Goal: Information Seeking & Learning: Learn about a topic

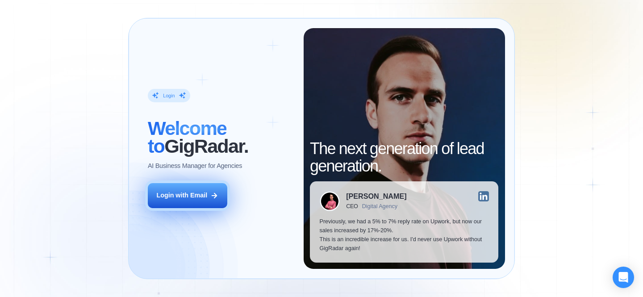
click at [203, 198] on div "Login with Email" at bounding box center [181, 195] width 51 height 9
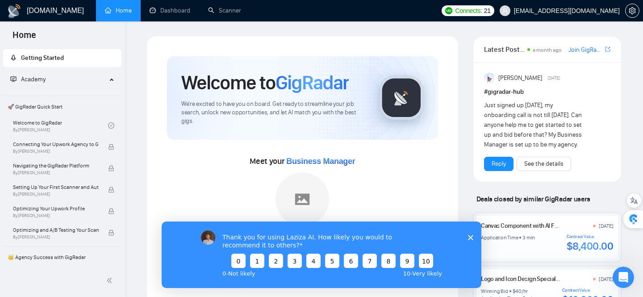
click at [470, 238] on icon "Close survey" at bounding box center [470, 236] width 5 height 5
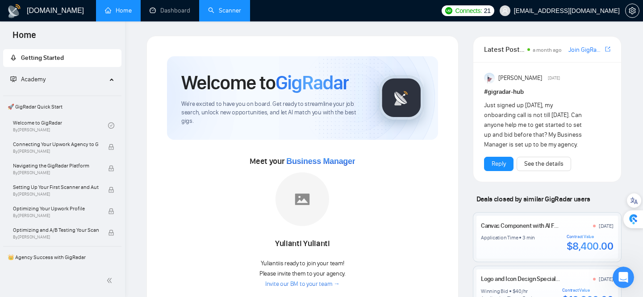
click at [229, 12] on link "Scanner" at bounding box center [224, 11] width 33 height 8
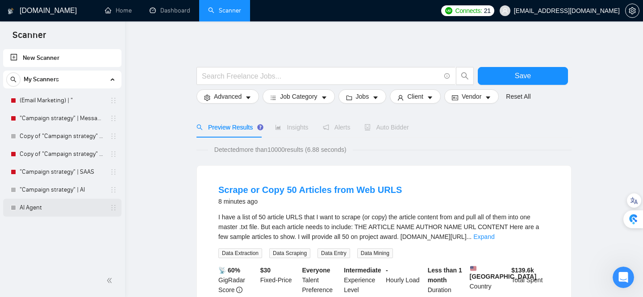
click at [34, 209] on link "AI Agent" at bounding box center [62, 208] width 85 height 18
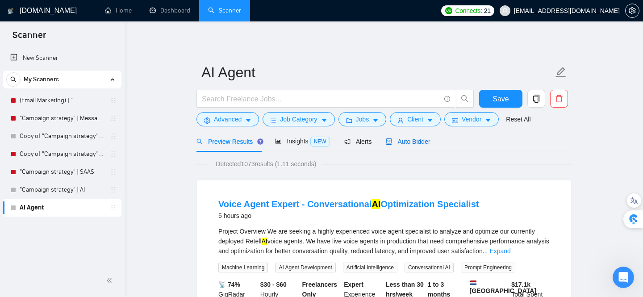
click at [427, 142] on span "Auto Bidder" at bounding box center [408, 141] width 44 height 7
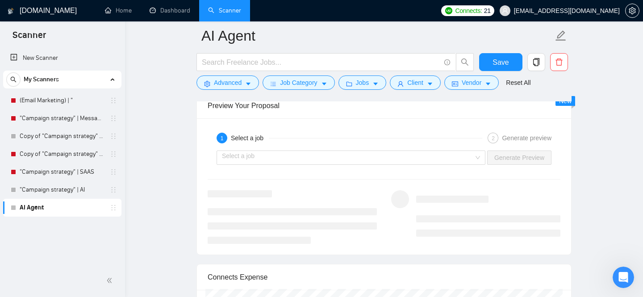
scroll to position [1771, 0]
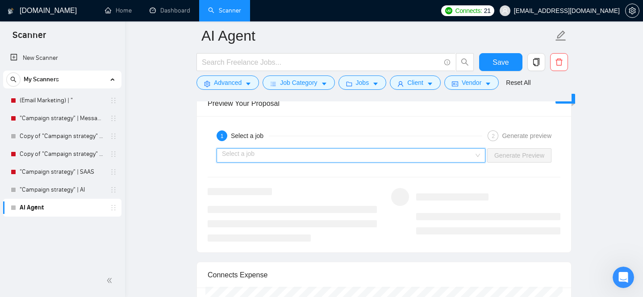
click at [440, 152] on input "search" at bounding box center [348, 155] width 252 height 13
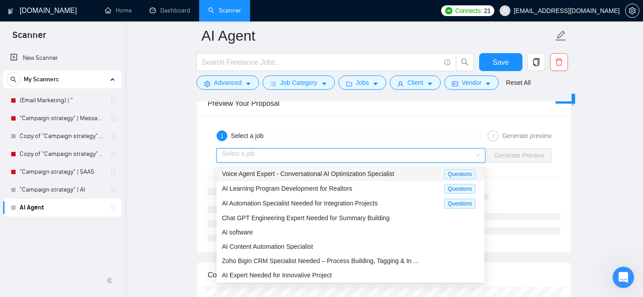
click at [391, 151] on input "search" at bounding box center [348, 155] width 252 height 13
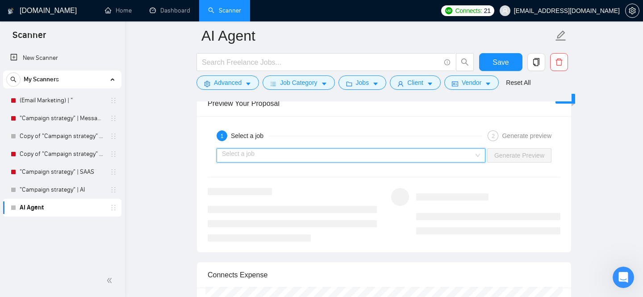
click at [391, 151] on input "search" at bounding box center [348, 155] width 252 height 13
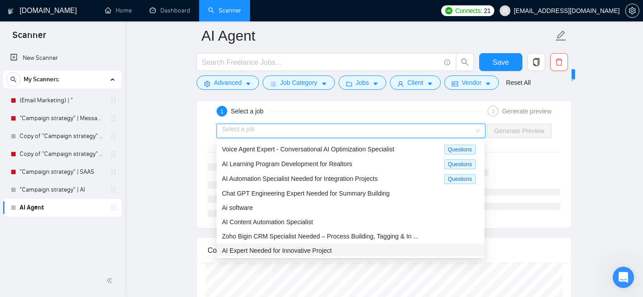
scroll to position [1791, 0]
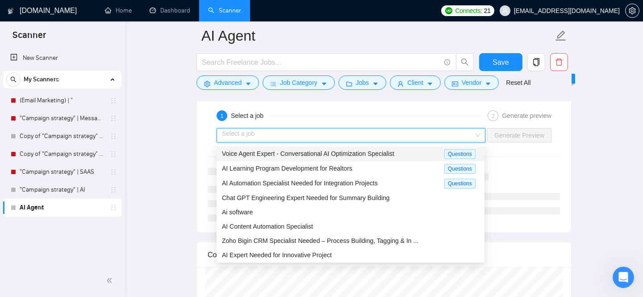
click at [435, 119] on div "1 Select a job" at bounding box center [350, 115] width 266 height 11
click at [342, 133] on input "search" at bounding box center [348, 135] width 252 height 13
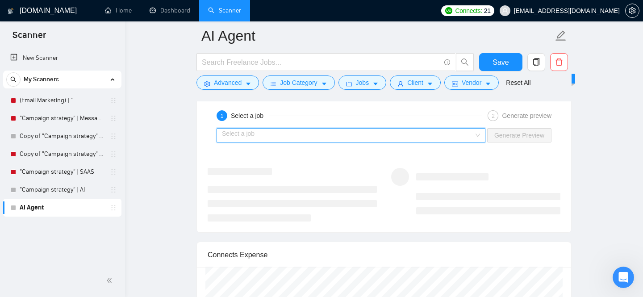
click at [236, 135] on input "search" at bounding box center [348, 135] width 252 height 13
click at [402, 134] on input "search" at bounding box center [348, 135] width 252 height 13
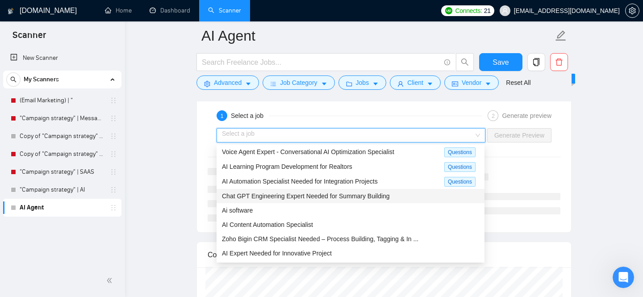
scroll to position [0, 0]
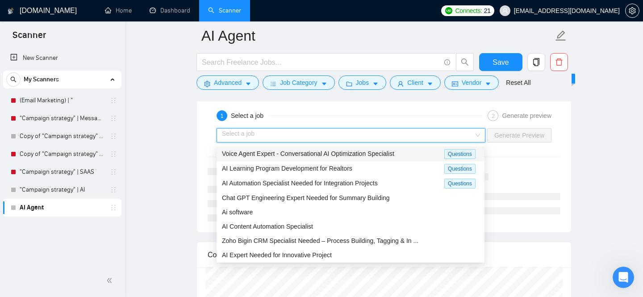
click at [270, 154] on span "Voice Agent Expert - Conversational AI Optimization Specialist" at bounding box center [308, 153] width 172 height 7
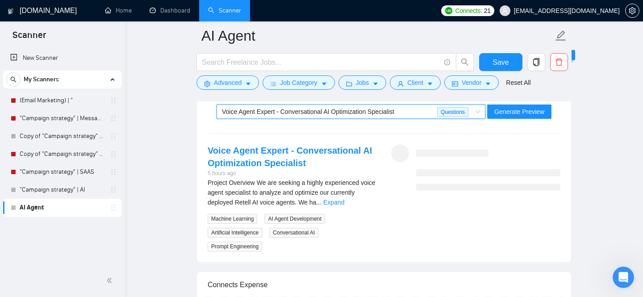
scroll to position [1816, 0]
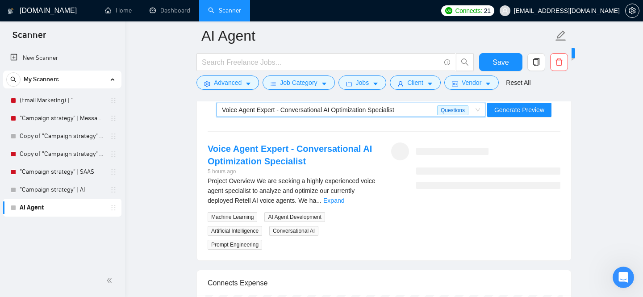
click at [476, 110] on span "Voice Agent Expert - Conversational AI Optimization Specialist Questions" at bounding box center [351, 109] width 258 height 13
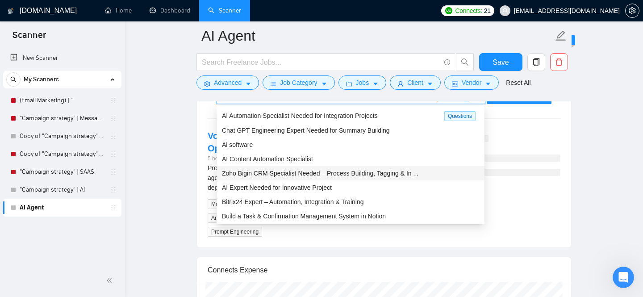
scroll to position [1833, 0]
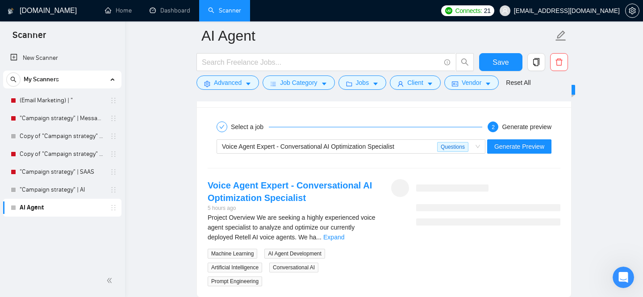
scroll to position [1792, 0]
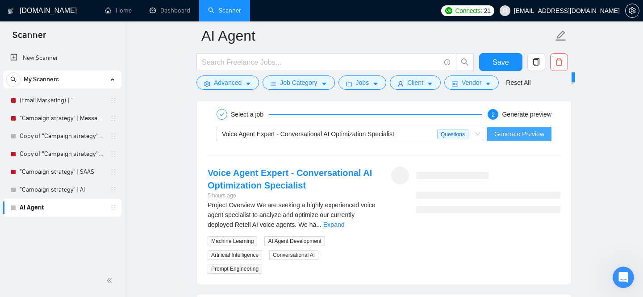
click at [534, 137] on span "Generate Preview" at bounding box center [519, 134] width 50 height 10
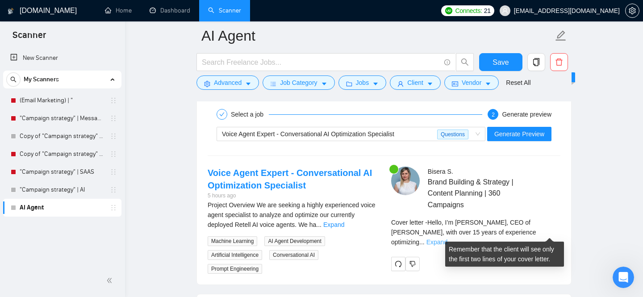
click at [448, 239] on link "Expand" at bounding box center [437, 242] width 21 height 7
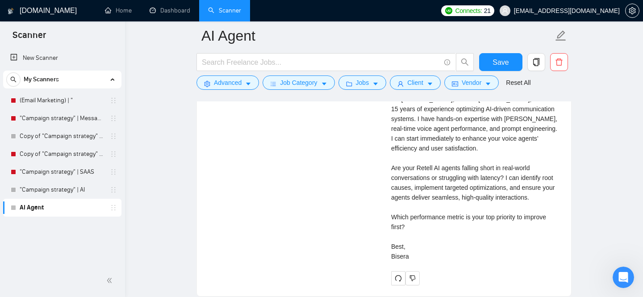
scroll to position [2014, 0]
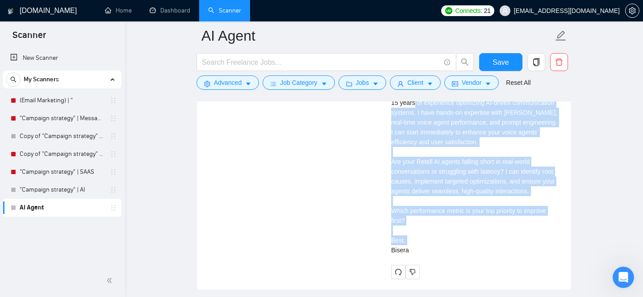
drag, startPoint x: 413, startPoint y: 258, endPoint x: 395, endPoint y: 107, distance: 152.0
click at [395, 107] on div "Cover letter Hello, I’m [PERSON_NAME], CEO of [PERSON_NAME], with over 15 years…" at bounding box center [475, 157] width 169 height 197
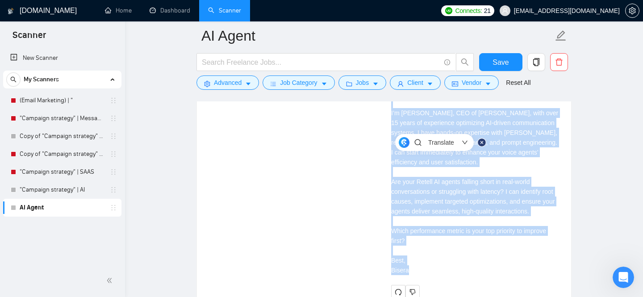
scroll to position [2020, 0]
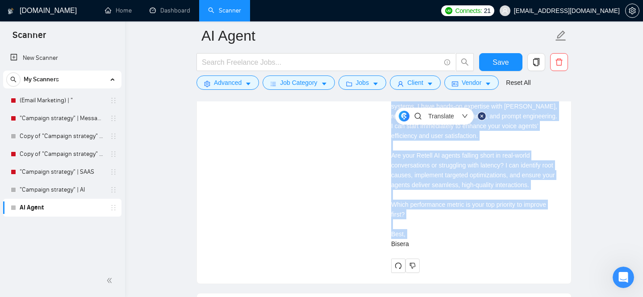
drag, startPoint x: 392, startPoint y: 149, endPoint x: 451, endPoint y: 252, distance: 119.1
click at [451, 249] on div "Cover letter Hello, I’m [PERSON_NAME], CEO of [PERSON_NAME], with over 15 years…" at bounding box center [475, 150] width 169 height 197
copy div "Hello, I’m [PERSON_NAME], CEO of [PERSON_NAME], with over 15 years of experienc…"
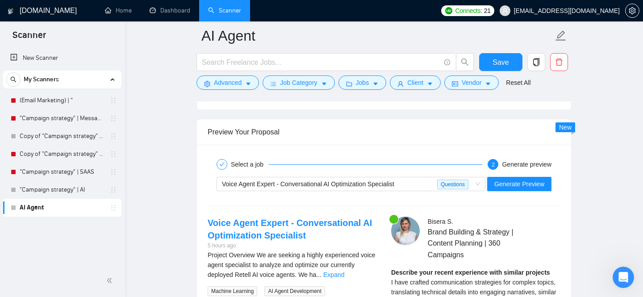
scroll to position [1739, 0]
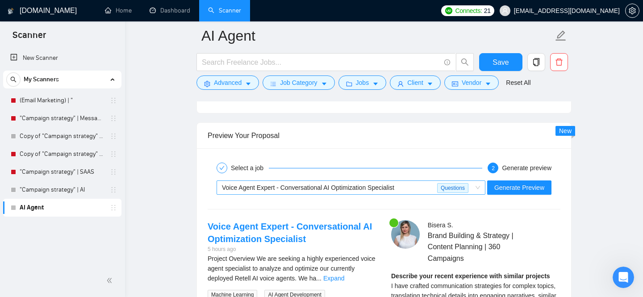
click at [479, 188] on span "Voice Agent Expert - Conversational AI Optimization Specialist Questions" at bounding box center [351, 187] width 258 height 13
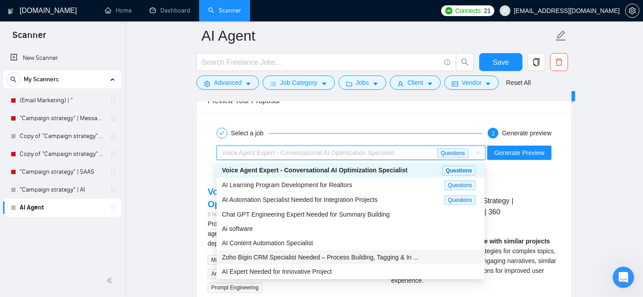
scroll to position [29, 0]
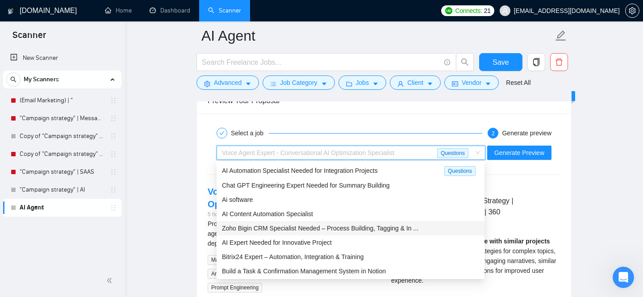
click at [308, 230] on span "Zoho Bigin CRM Specialist Needed – Process Building, Tagging & In ..." at bounding box center [320, 228] width 197 height 7
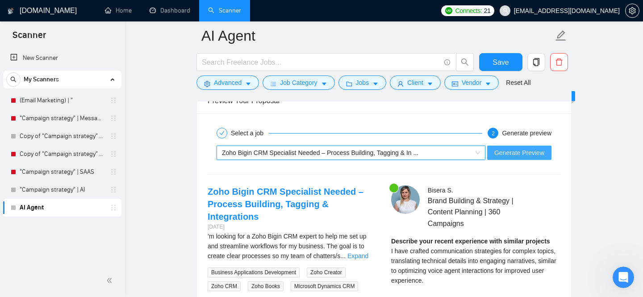
click at [541, 154] on span "Generate Preview" at bounding box center [519, 153] width 50 height 10
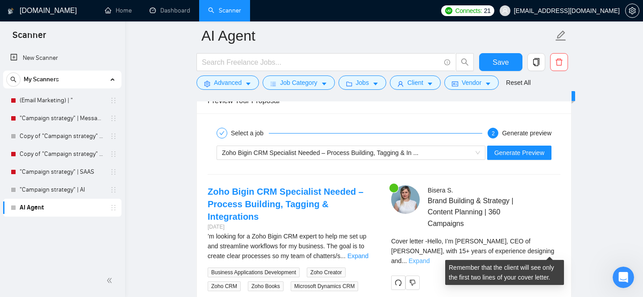
click at [430, 257] on link "Expand" at bounding box center [419, 260] width 21 height 7
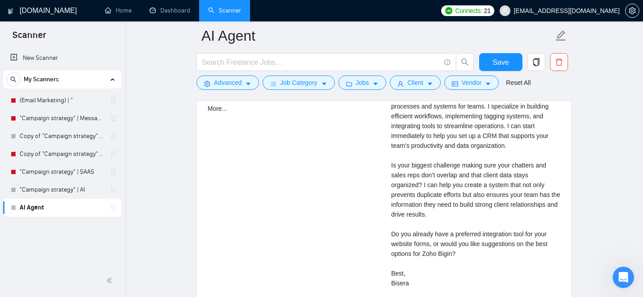
scroll to position [1969, 0]
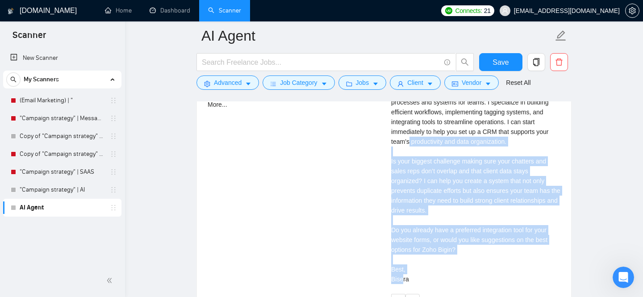
drag, startPoint x: 418, startPoint y: 276, endPoint x: 393, endPoint y: 137, distance: 141.9
click at [393, 137] on div "Cover letter Hello, I’m [PERSON_NAME], CEO of [PERSON_NAME], with 15+ years of …" at bounding box center [475, 166] width 169 height 236
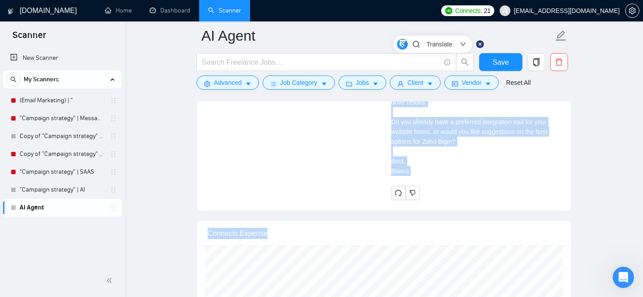
scroll to position [2134, 0]
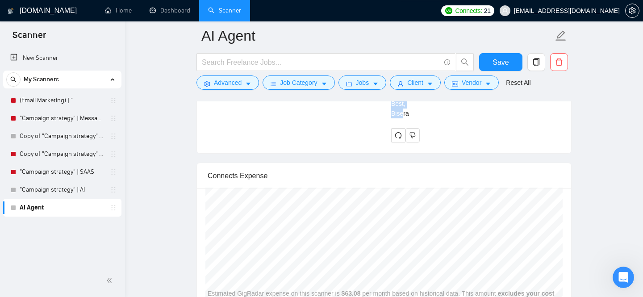
drag, startPoint x: 391, startPoint y: 123, endPoint x: 448, endPoint y: 113, distance: 58.0
click at [448, 113] on div "Cover letter Hello, I’m [PERSON_NAME], CEO of [PERSON_NAME], with 15+ years of …" at bounding box center [475, 1] width 169 height 236
copy div "Hello, I’m [PERSON_NAME], CEO of [PERSON_NAME], with 15+ years of experience de…"
click at [52, 101] on link "(Email Marketing) | "" at bounding box center [62, 101] width 85 height 18
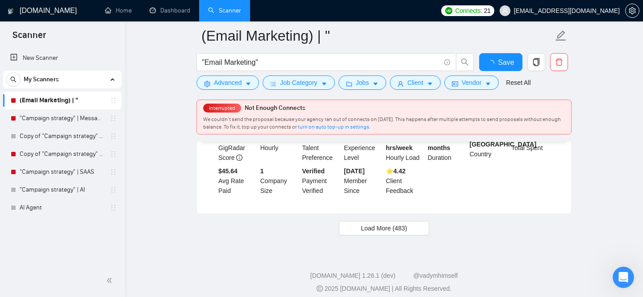
scroll to position [600, 0]
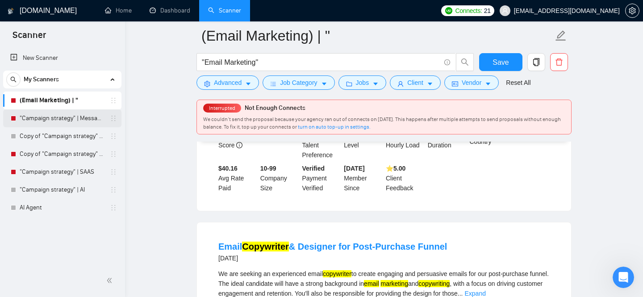
click at [78, 119] on link ""Campaign strategy" | Messaging" at bounding box center [62, 118] width 85 height 18
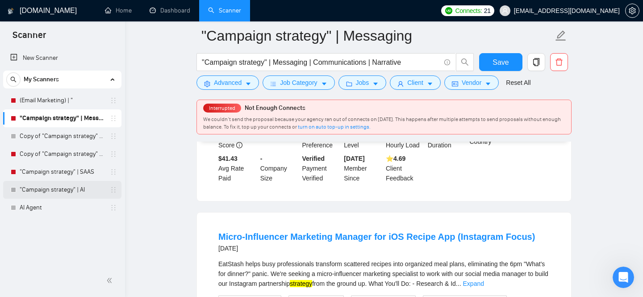
click at [91, 190] on link ""Campaign strategy" | AI" at bounding box center [62, 190] width 85 height 18
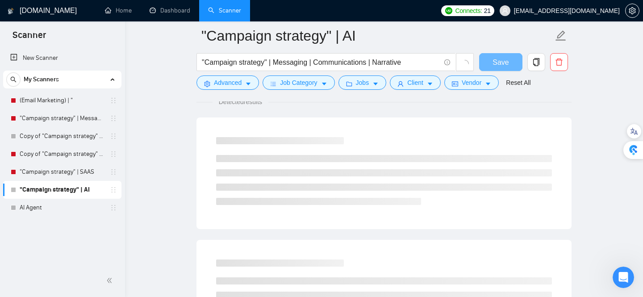
scroll to position [560, 0]
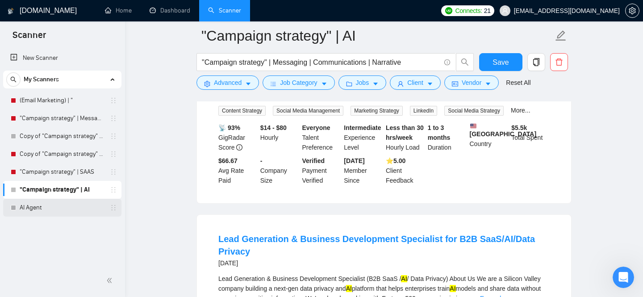
click at [54, 209] on link "AI Agent" at bounding box center [62, 208] width 85 height 18
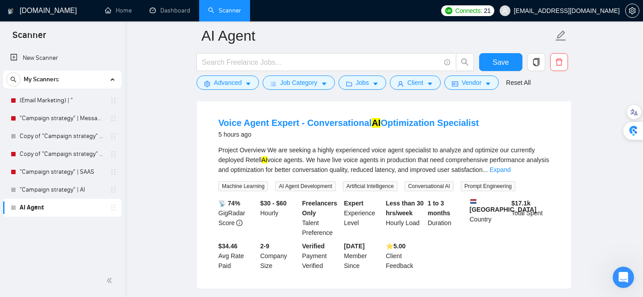
scroll to position [89, 0]
click at [61, 189] on link ""Campaign strategy" | AI" at bounding box center [62, 190] width 85 height 18
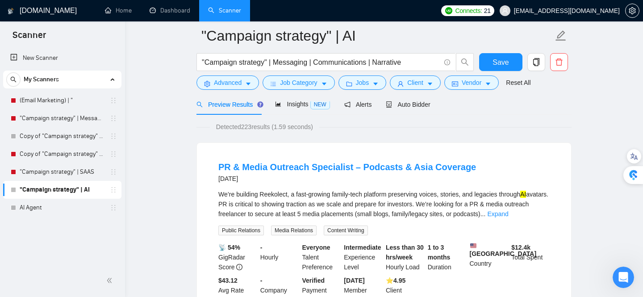
scroll to position [51, 0]
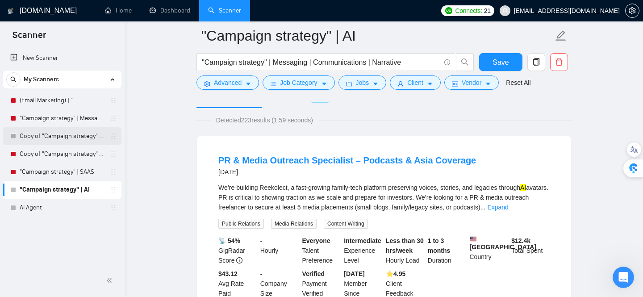
click at [60, 135] on link "Copy of "Campaign strategy" | Messaging" at bounding box center [62, 136] width 85 height 18
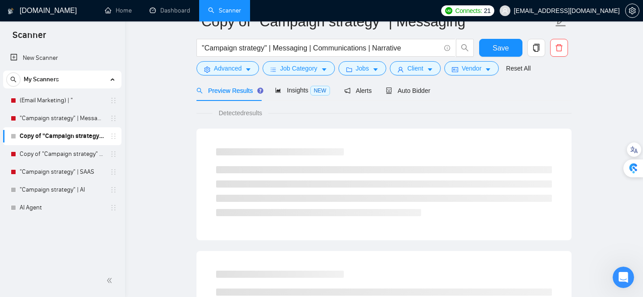
scroll to position [29, 0]
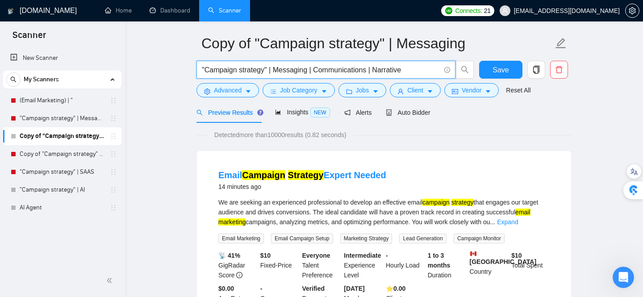
drag, startPoint x: 410, startPoint y: 70, endPoint x: 145, endPoint y: 70, distance: 265.3
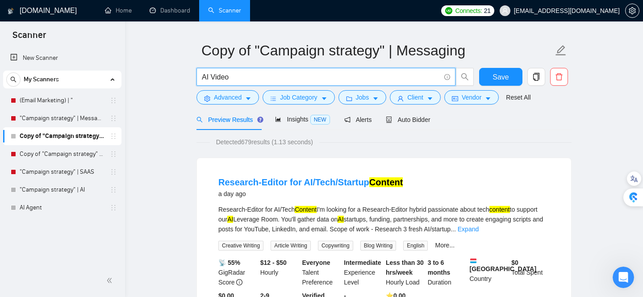
scroll to position [21, 0]
type input "AI Video"
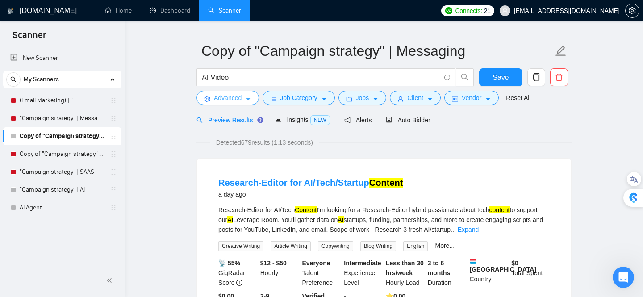
click at [242, 102] on span "Advanced" at bounding box center [228, 98] width 28 height 10
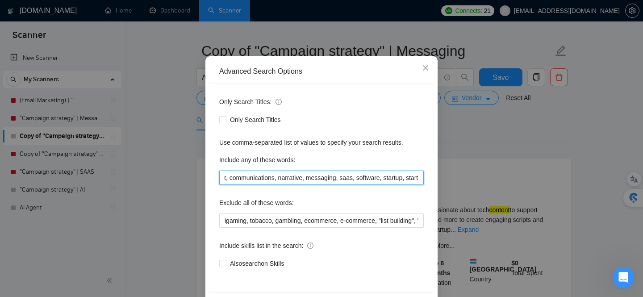
scroll to position [0, 237]
drag, startPoint x: 222, startPoint y: 179, endPoint x: 483, endPoint y: 185, distance: 261.4
click at [483, 185] on div "Advanced Search Options Only Search Titles: Only Search Titles Use comma-separa…" at bounding box center [321, 148] width 643 height 297
click at [331, 177] on input ""marketing strategy" , strategy, "email marketing", copywriting, text, content,…" at bounding box center [321, 178] width 205 height 14
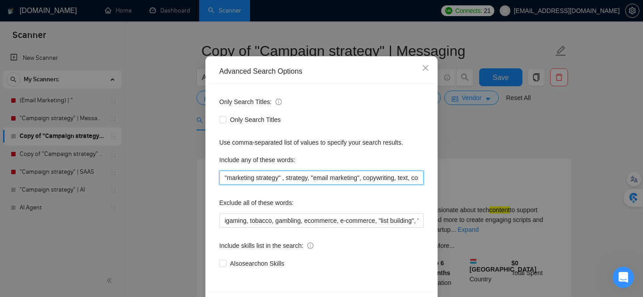
drag, startPoint x: 326, startPoint y: 178, endPoint x: 184, endPoint y: 172, distance: 142.2
click at [184, 172] on div "Advanced Search Options Only Search Titles: Only Search Titles Use comma-separa…" at bounding box center [321, 148] width 643 height 297
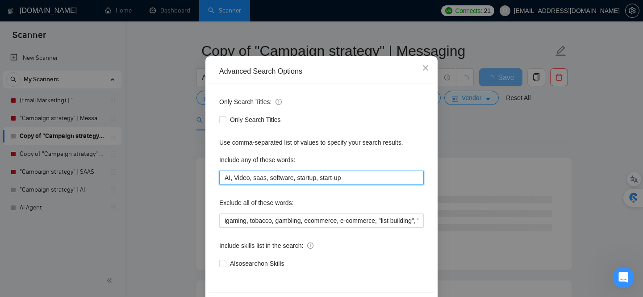
click at [238, 177] on input "AI, Video, saas, software, startup, start-up" at bounding box center [321, 178] width 205 height 14
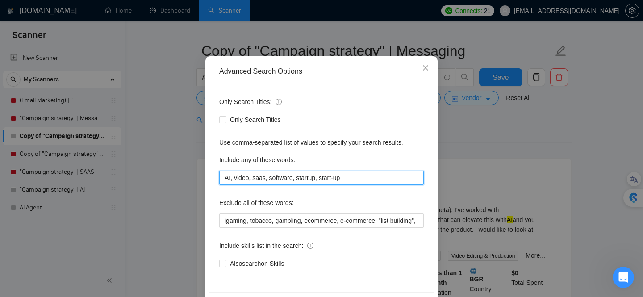
click at [226, 179] on input "AI, video, saas, software, startup, start-up" at bounding box center [321, 178] width 205 height 14
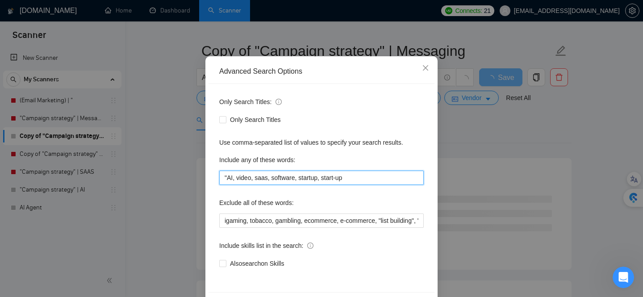
click at [233, 179] on input ""AI, video, saas, software, startup, start-up" at bounding box center [321, 178] width 205 height 14
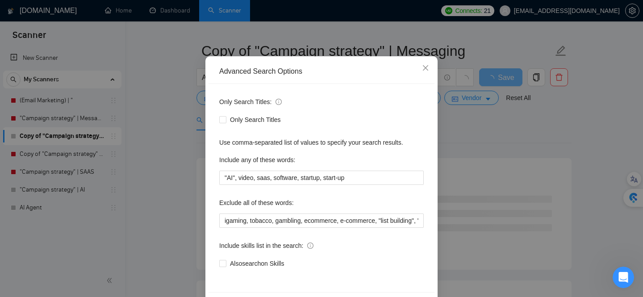
click at [428, 195] on div "Only Search Titles: Only Search Titles Use comma-separated list of values to sp…" at bounding box center [322, 188] width 226 height 208
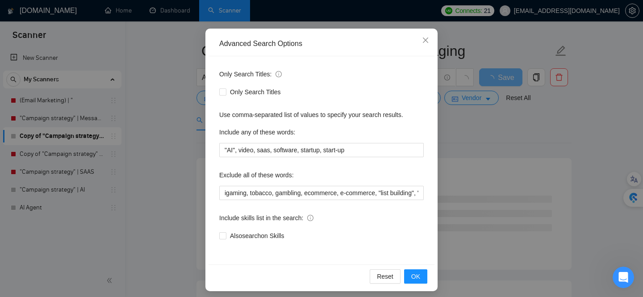
scroll to position [74, 0]
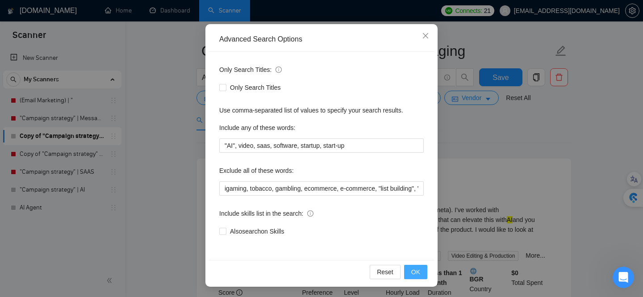
click at [417, 272] on span "OK" at bounding box center [415, 272] width 9 height 10
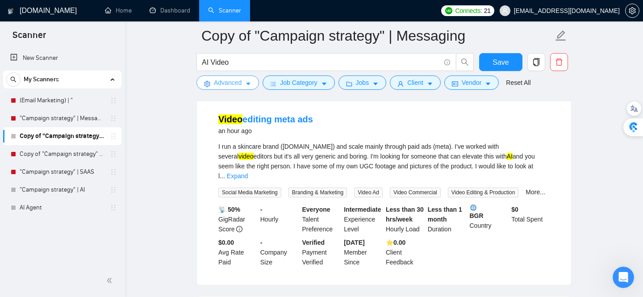
scroll to position [0, 0]
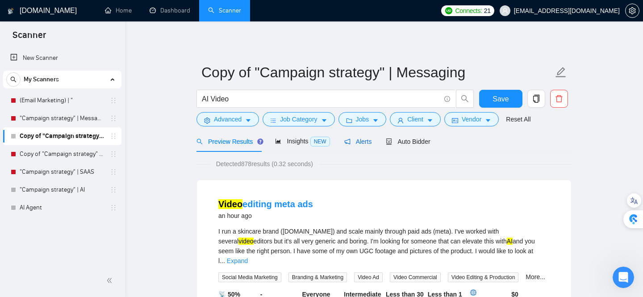
click at [360, 141] on span "Alerts" at bounding box center [358, 141] width 28 height 7
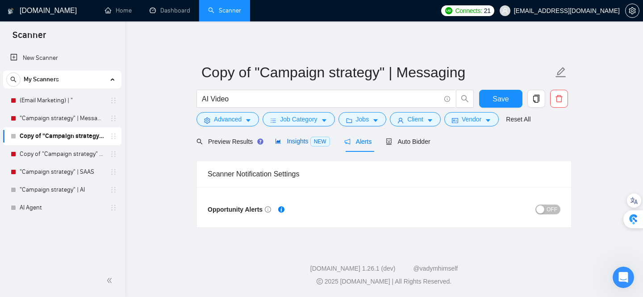
click at [299, 143] on span "Insights NEW" at bounding box center [302, 141] width 54 height 7
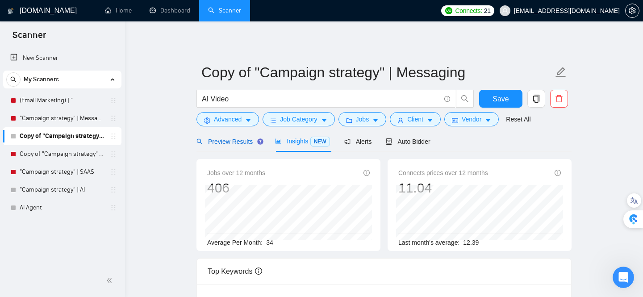
click at [229, 142] on span "Preview Results" at bounding box center [229, 141] width 64 height 7
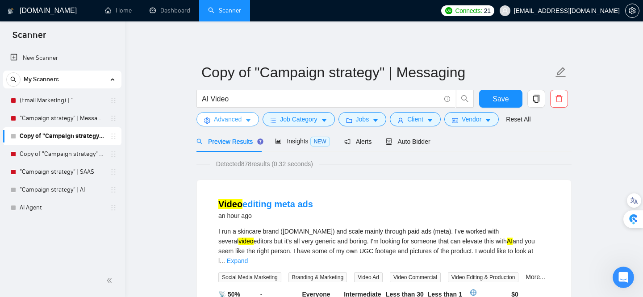
click at [250, 121] on icon "caret-down" at bounding box center [248, 121] width 4 height 3
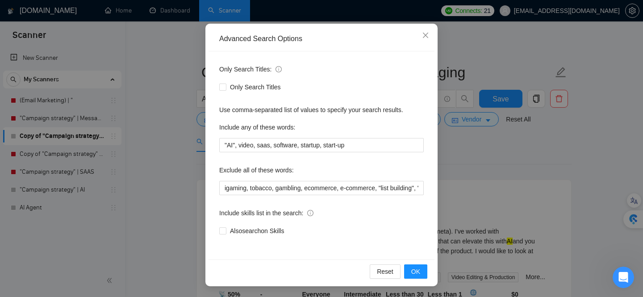
scroll to position [8, 0]
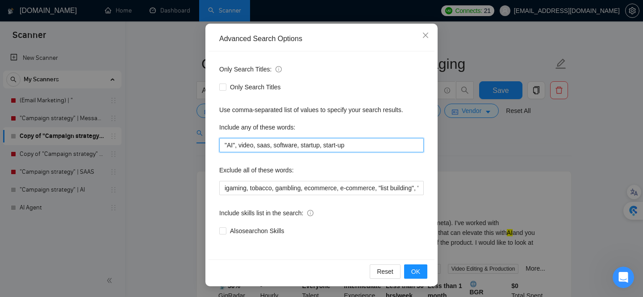
drag, startPoint x: 257, startPoint y: 146, endPoint x: 373, endPoint y: 146, distance: 115.7
click at [373, 146] on input ""AI", video, saas, software, startup, start-up" at bounding box center [321, 145] width 205 height 14
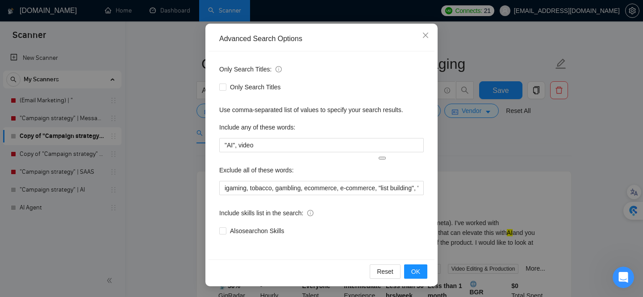
click at [425, 168] on div "Only Search Titles: Only Search Titles Use comma-separated list of values to sp…" at bounding box center [322, 155] width 226 height 208
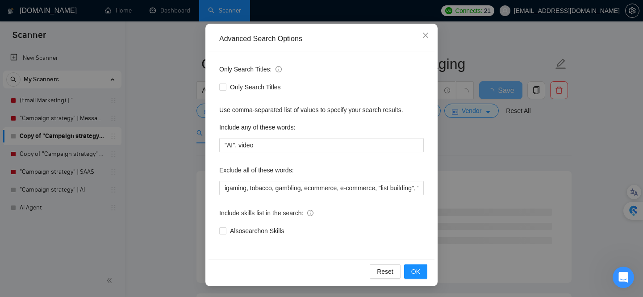
scroll to position [33, 0]
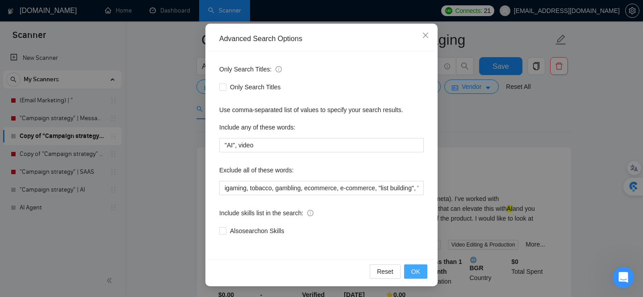
click at [416, 271] on span "OK" at bounding box center [415, 272] width 9 height 10
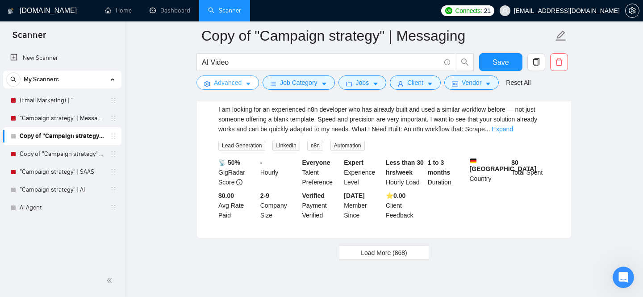
scroll to position [1898, 0]
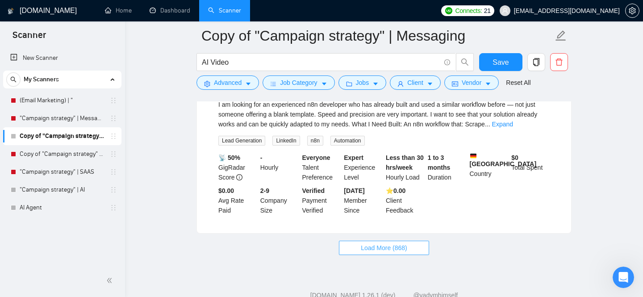
click at [368, 253] on span "Load More (868)" at bounding box center [384, 248] width 46 height 10
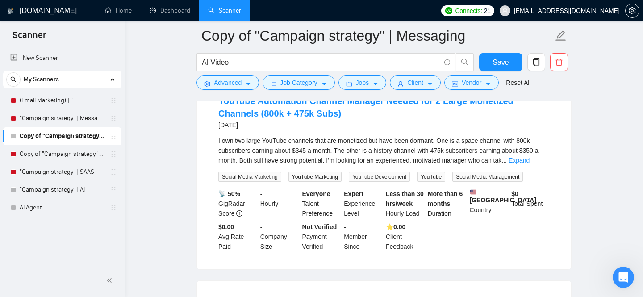
scroll to position [2463, 0]
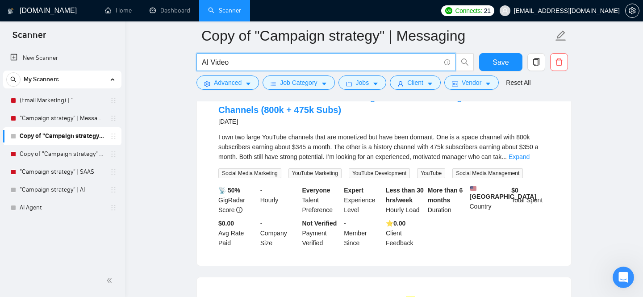
click at [260, 64] on input "AI Video" at bounding box center [321, 62] width 239 height 11
click at [244, 80] on button "Advanced" at bounding box center [228, 82] width 63 height 14
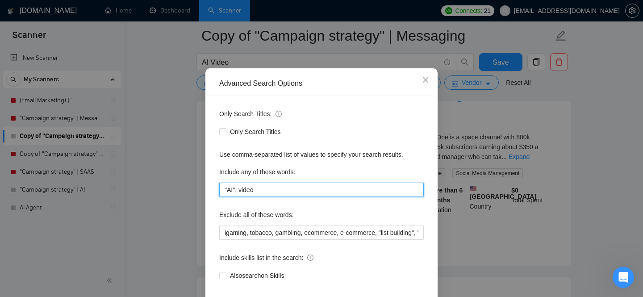
click at [287, 197] on input ""AI", video" at bounding box center [321, 190] width 205 height 14
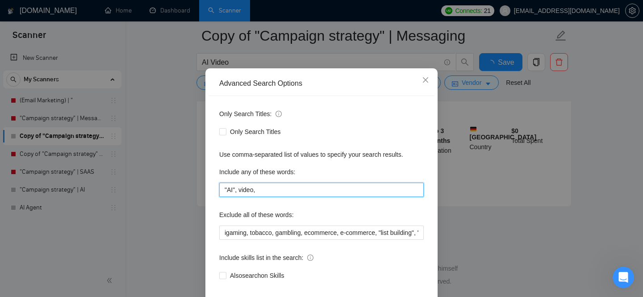
scroll to position [1938, 0]
click at [262, 197] on input ""AI", video, runway," at bounding box center [321, 190] width 205 height 14
click at [306, 197] on input ""AI", video, Runway," at bounding box center [321, 190] width 205 height 14
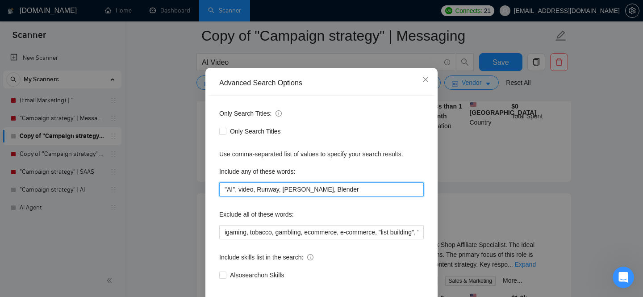
scroll to position [39, 0]
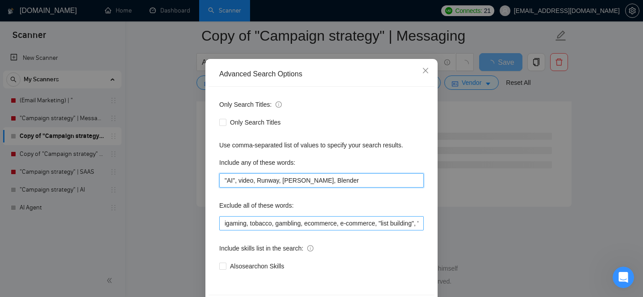
type input ""AI", video, Runway, [PERSON_NAME], Blender"
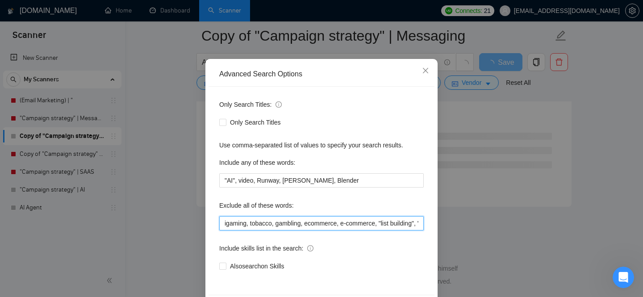
click at [379, 222] on input "igaming, tobacco, gambling, ecommerce, e-commerce, "list building", "cold calli…" at bounding box center [321, 223] width 205 height 14
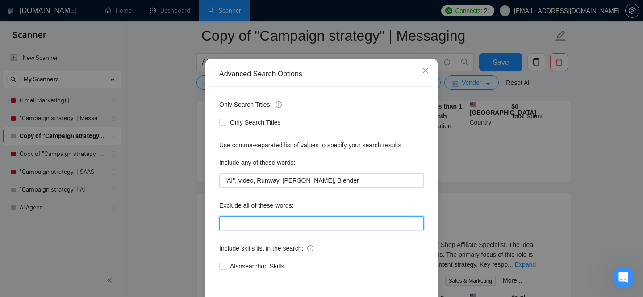
scroll to position [75, 0]
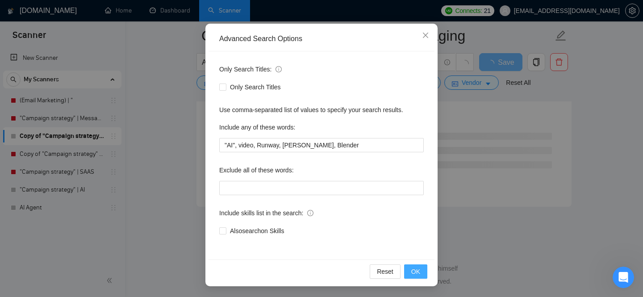
click at [417, 271] on span "OK" at bounding box center [415, 272] width 9 height 10
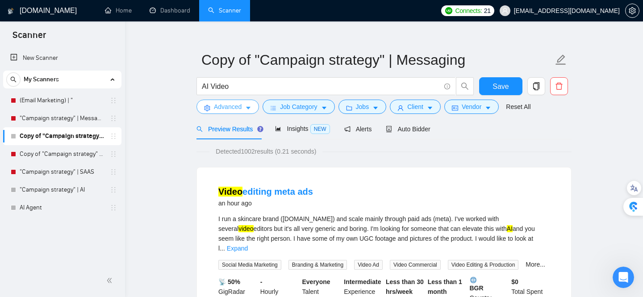
scroll to position [0, 0]
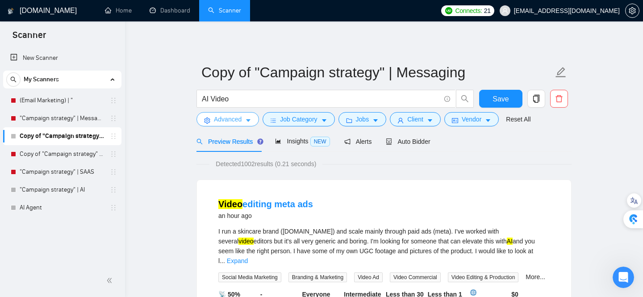
click at [251, 121] on icon "caret-down" at bounding box center [248, 120] width 6 height 6
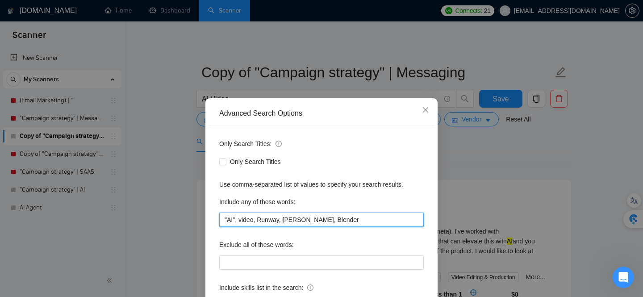
click at [239, 219] on input ""AI", video, Runway, [PERSON_NAME], Blender" at bounding box center [321, 220] width 205 height 14
click at [258, 219] on input ""AI", "video, Runway, [PERSON_NAME], Blender" at bounding box center [321, 220] width 205 height 14
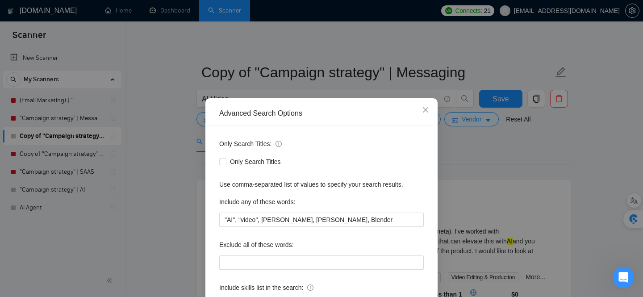
click at [431, 185] on div "Only Search Titles: Only Search Titles Use comma-separated list of values to sp…" at bounding box center [322, 230] width 226 height 208
click at [609, 180] on div "Advanced Search Options Only Search Titles: Only Search Titles Use comma-separa…" at bounding box center [321, 148] width 643 height 297
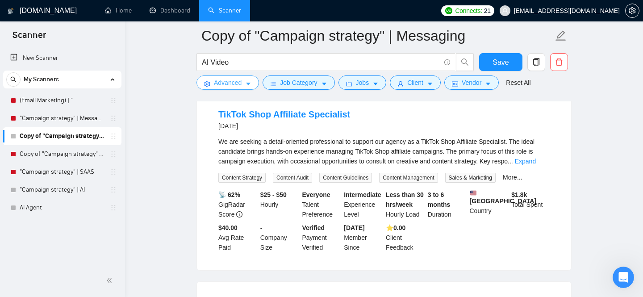
scroll to position [1945, 0]
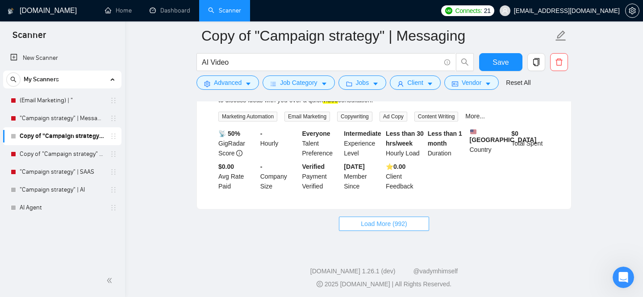
click at [407, 222] on span "Load More (992)" at bounding box center [384, 224] width 46 height 10
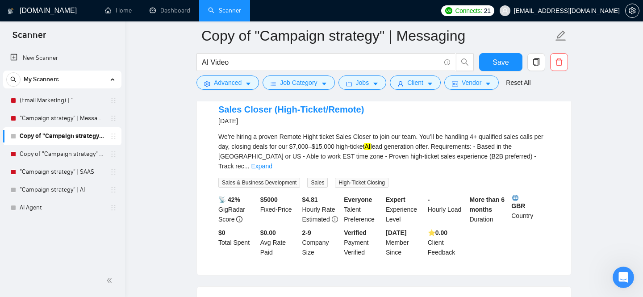
scroll to position [2466, 0]
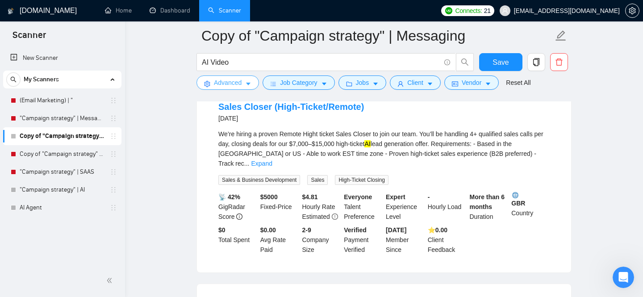
click at [239, 85] on span "Advanced" at bounding box center [228, 83] width 28 height 10
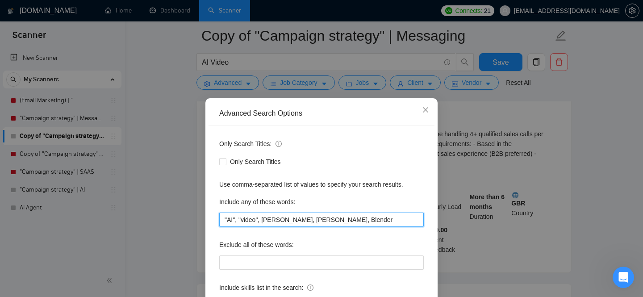
click at [242, 220] on input ""AI", "video", [PERSON_NAME], [PERSON_NAME], Blender" at bounding box center [321, 220] width 205 height 14
click at [377, 219] on input ""AI video", Runway, [PERSON_NAME], Blender" at bounding box center [321, 220] width 205 height 14
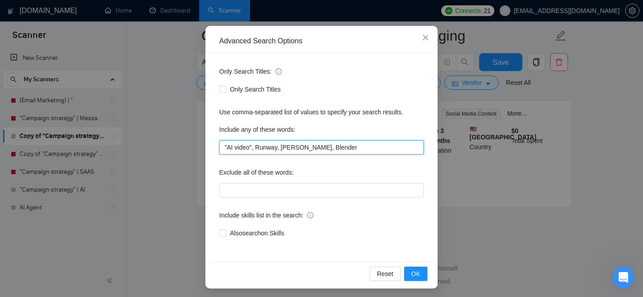
scroll to position [75, 0]
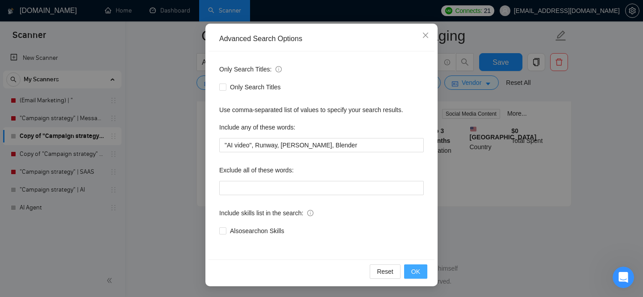
click at [417, 274] on span "OK" at bounding box center [415, 272] width 9 height 10
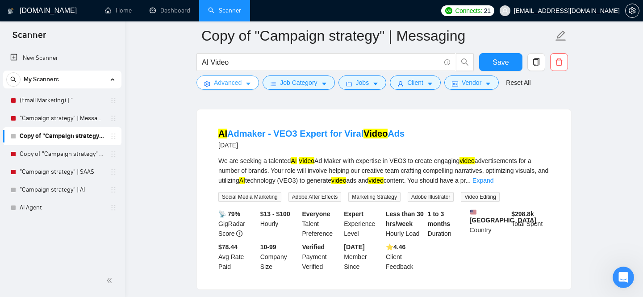
scroll to position [475, 0]
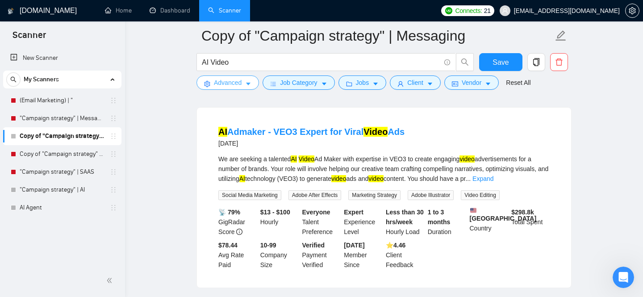
click at [248, 79] on button "Advanced" at bounding box center [228, 82] width 63 height 14
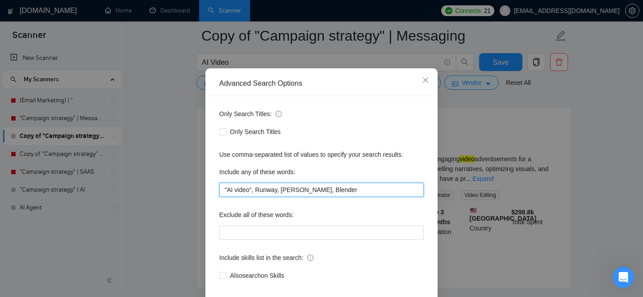
click at [329, 197] on input ""AI video", Runway, [PERSON_NAME], Blender" at bounding box center [321, 190] width 205 height 14
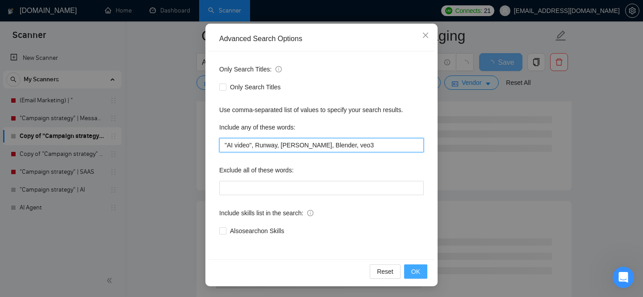
type input ""AI video", Runway, [PERSON_NAME], Blender, veo3"
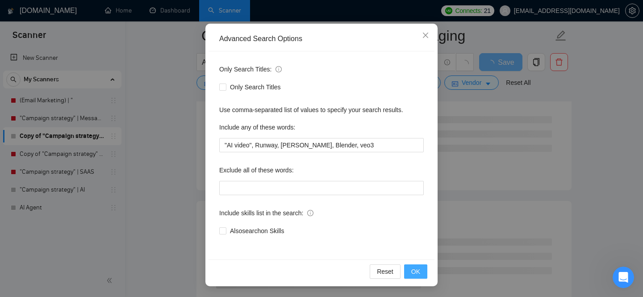
click at [414, 267] on span "OK" at bounding box center [415, 272] width 9 height 10
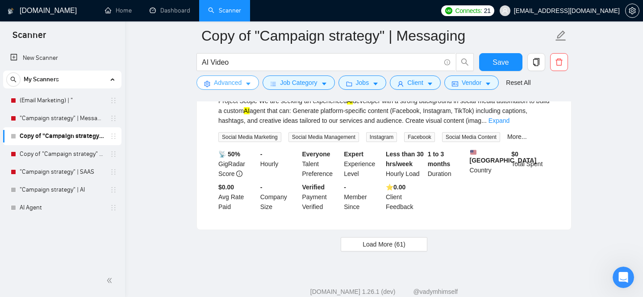
scroll to position [1999, 0]
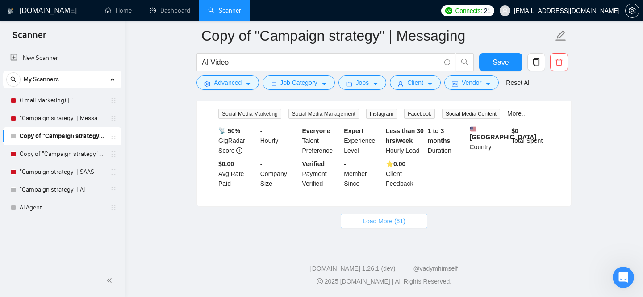
click at [367, 221] on span "Load More (61)" at bounding box center [384, 221] width 43 height 10
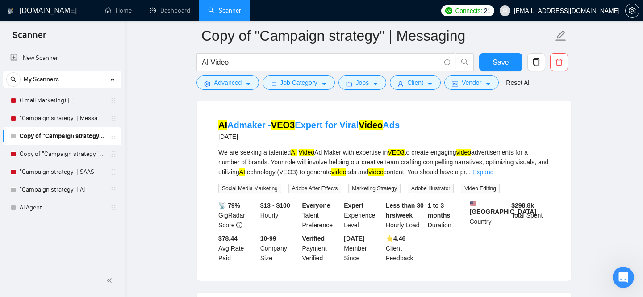
scroll to position [482, 0]
click at [345, 126] on link "AI Admaker - VEO3 Expert for Viral Video Ads" at bounding box center [308, 125] width 181 height 10
